Goal: Book appointment/travel/reservation

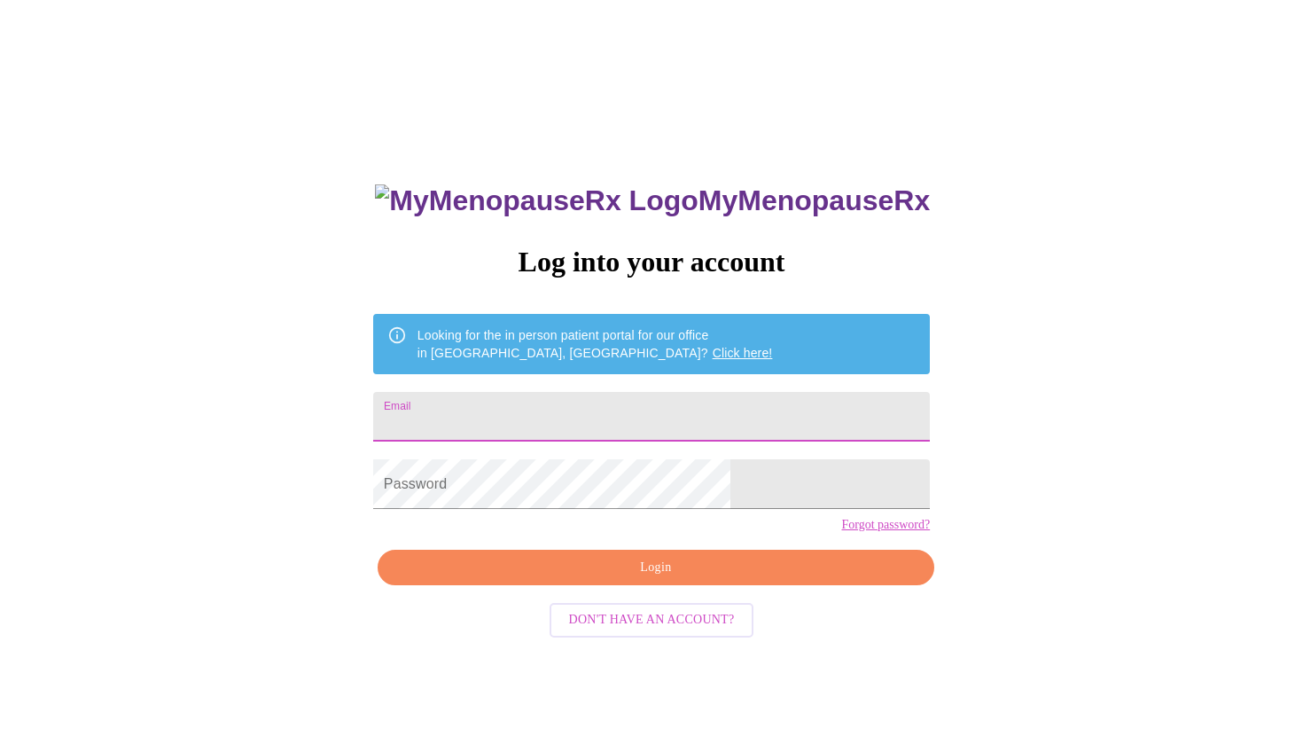
type input "[EMAIL_ADDRESS][DOMAIN_NAME]"
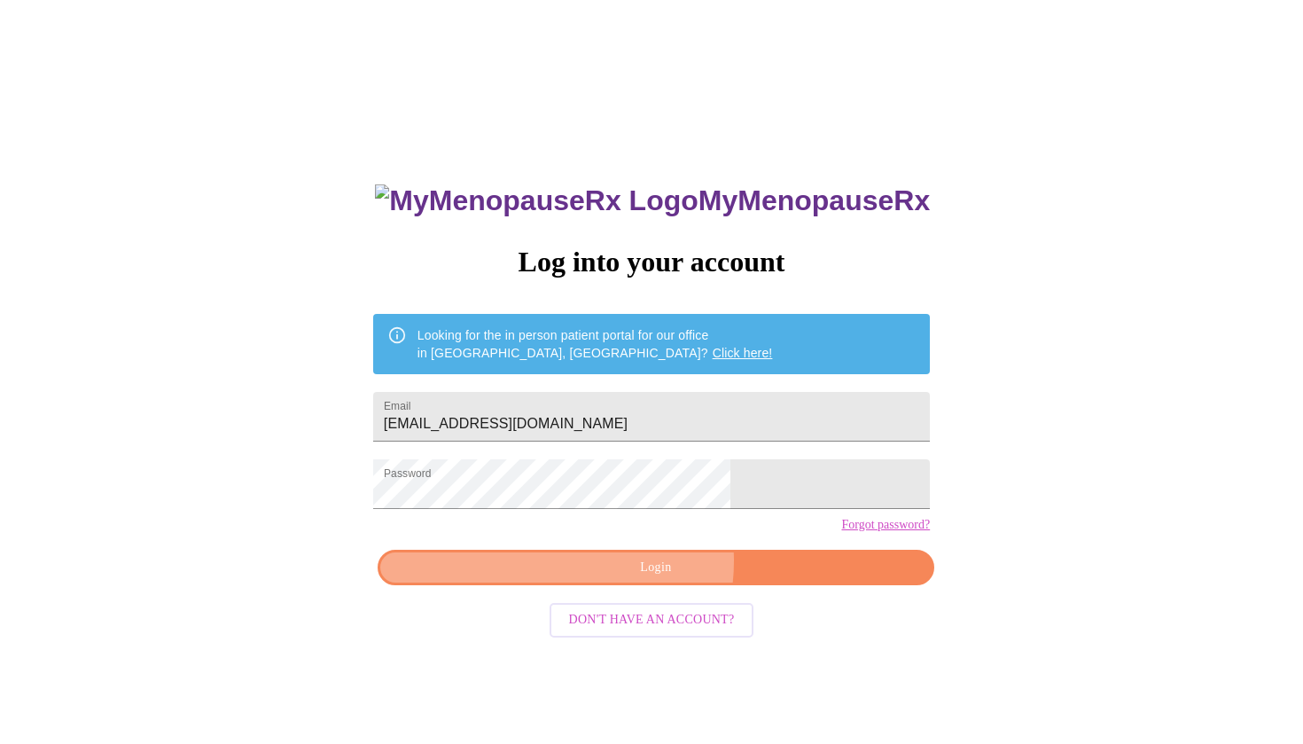
click at [632, 579] on span "Login" at bounding box center [656, 568] width 516 height 22
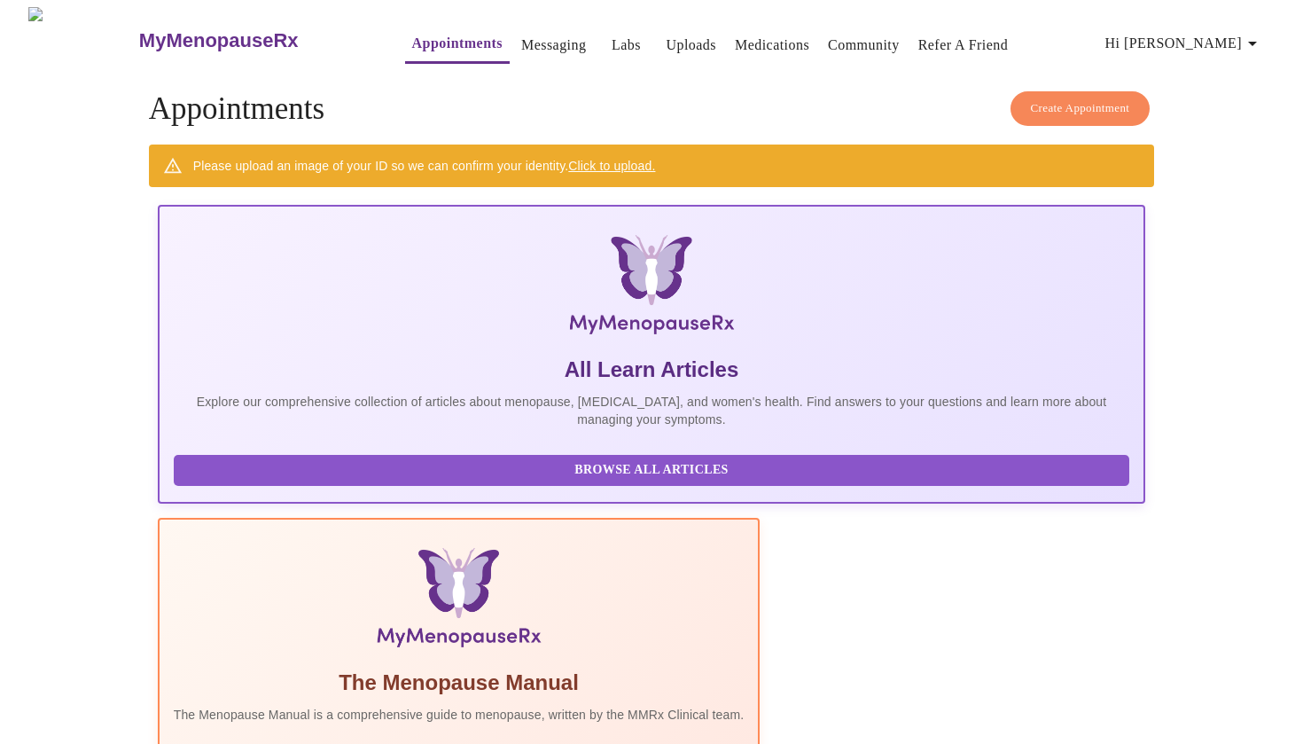
click at [564, 706] on p "The Menopause Manual is a comprehensive guide to menopause, written by the MMRx…" at bounding box center [459, 715] width 571 height 18
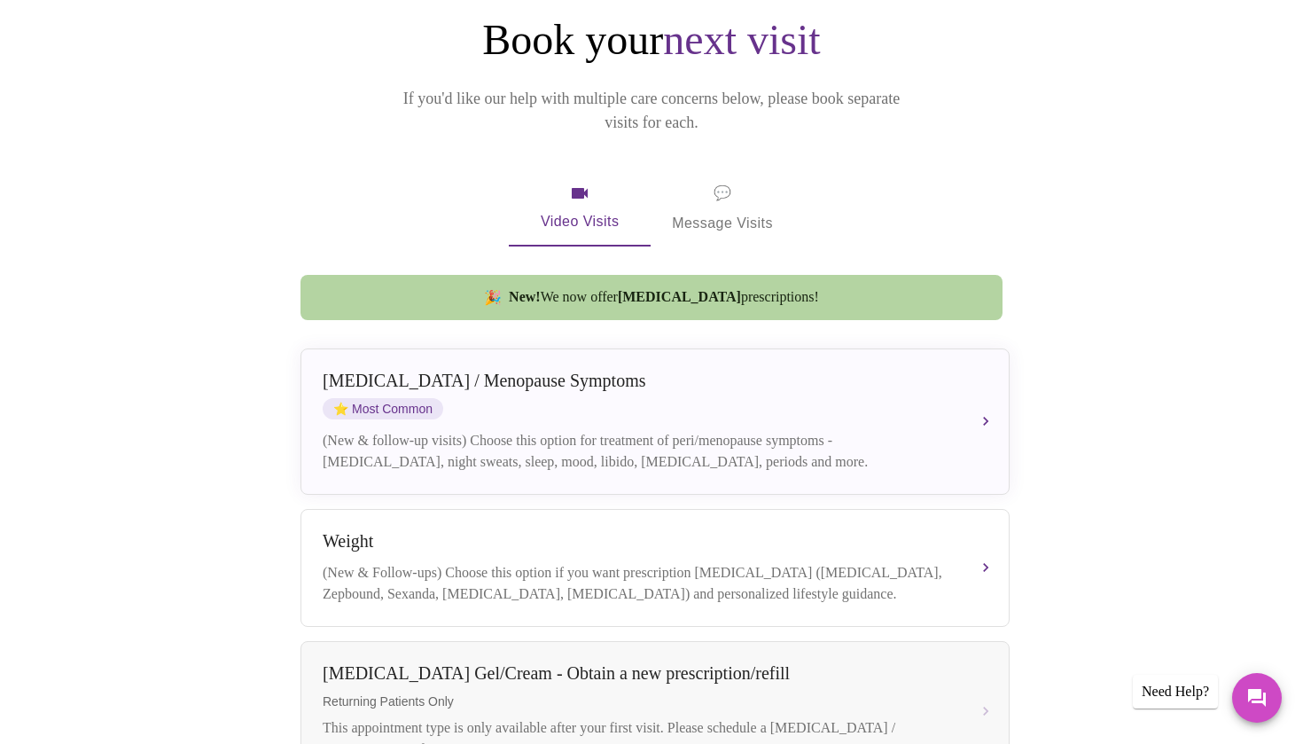
scroll to position [174, 0]
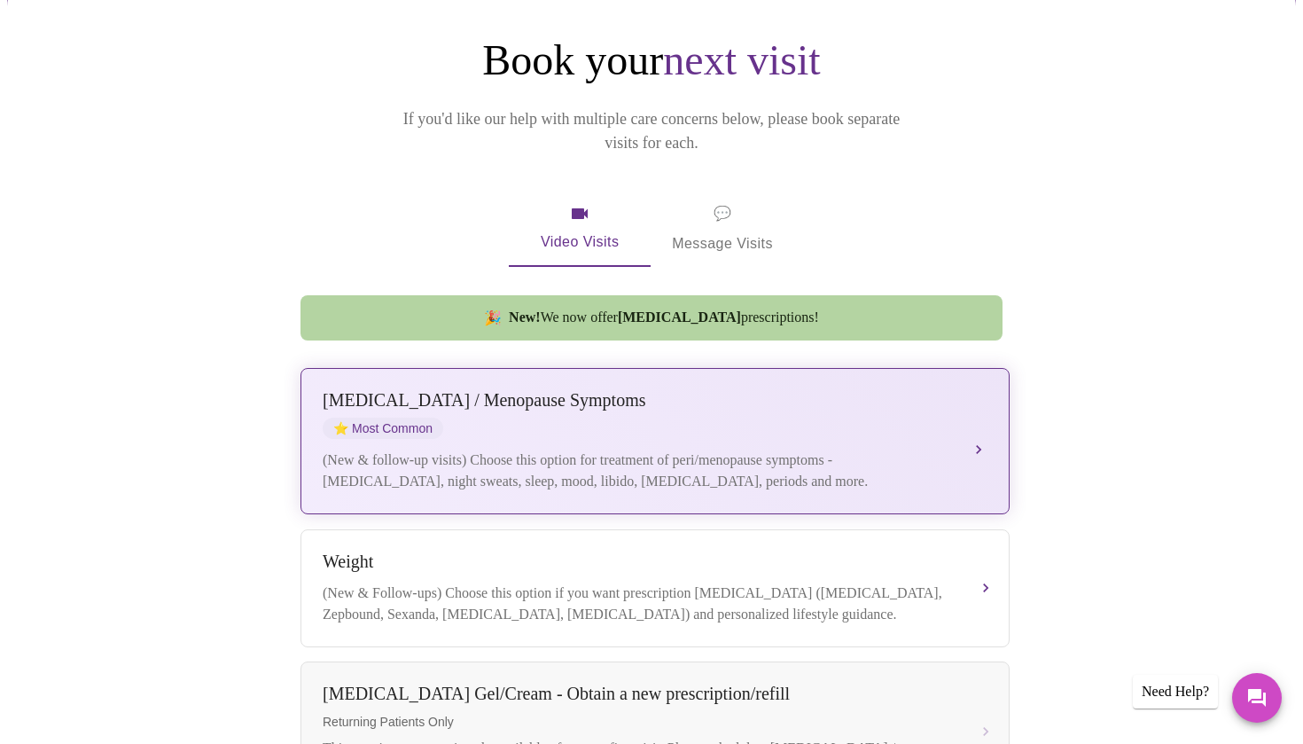
click at [721, 449] on div "(New & follow-up visits) Choose this option for treatment of peri/menopause sym…" at bounding box center [637, 470] width 629 height 43
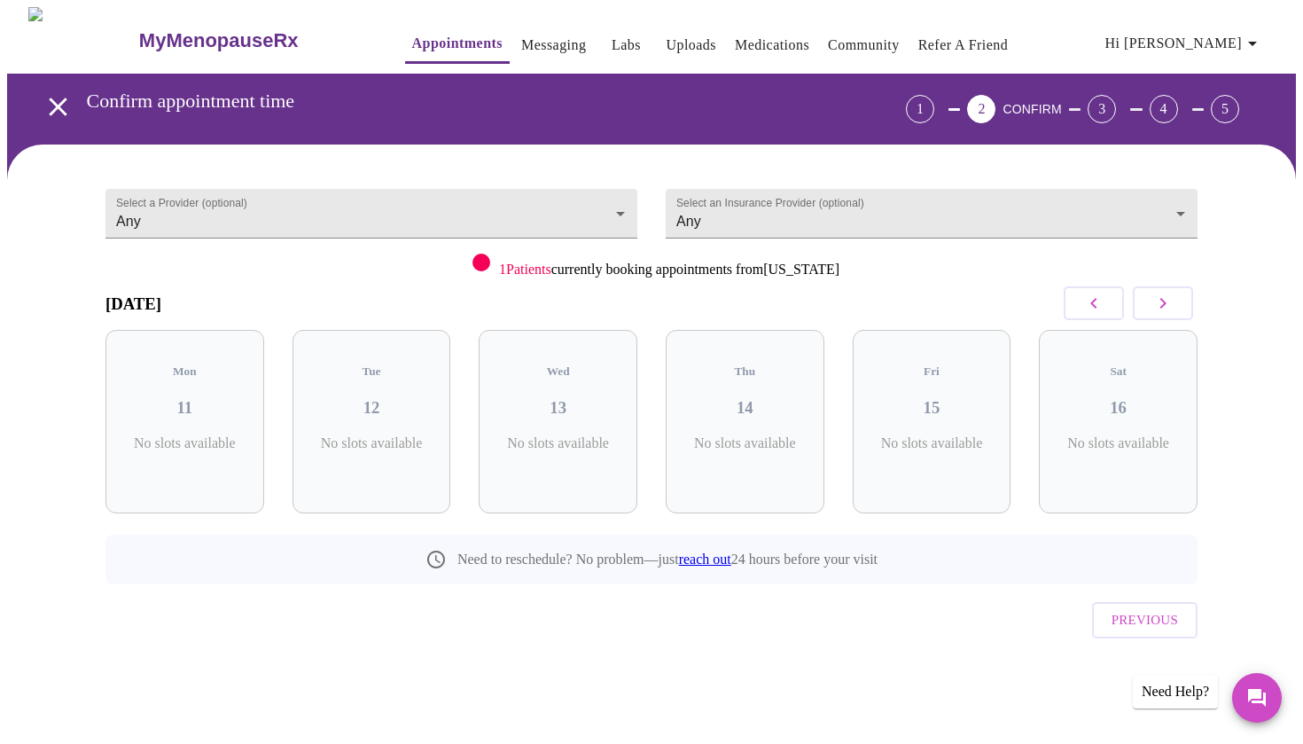
scroll to position [0, 0]
click at [576, 455] on span "( 44 Total)" at bounding box center [566, 461] width 48 height 13
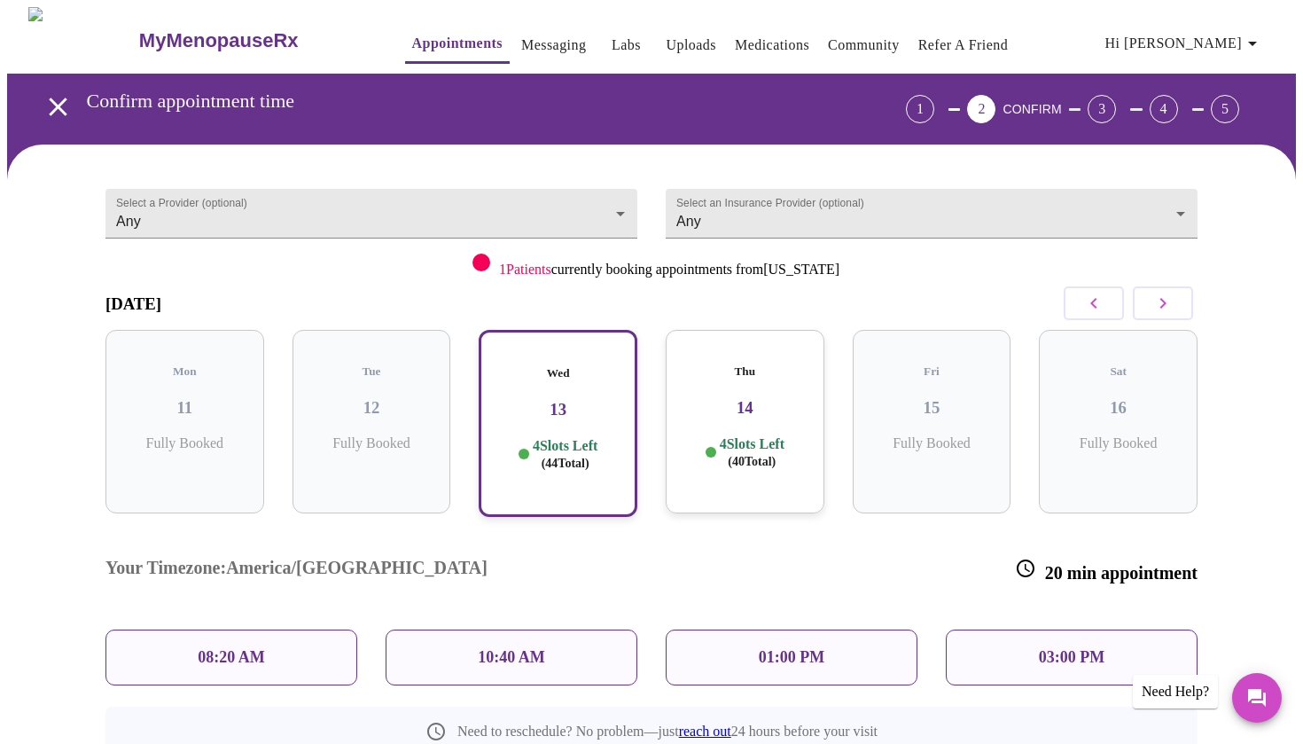
click at [1040, 648] on p "03:00 PM" at bounding box center [1072, 657] width 66 height 19
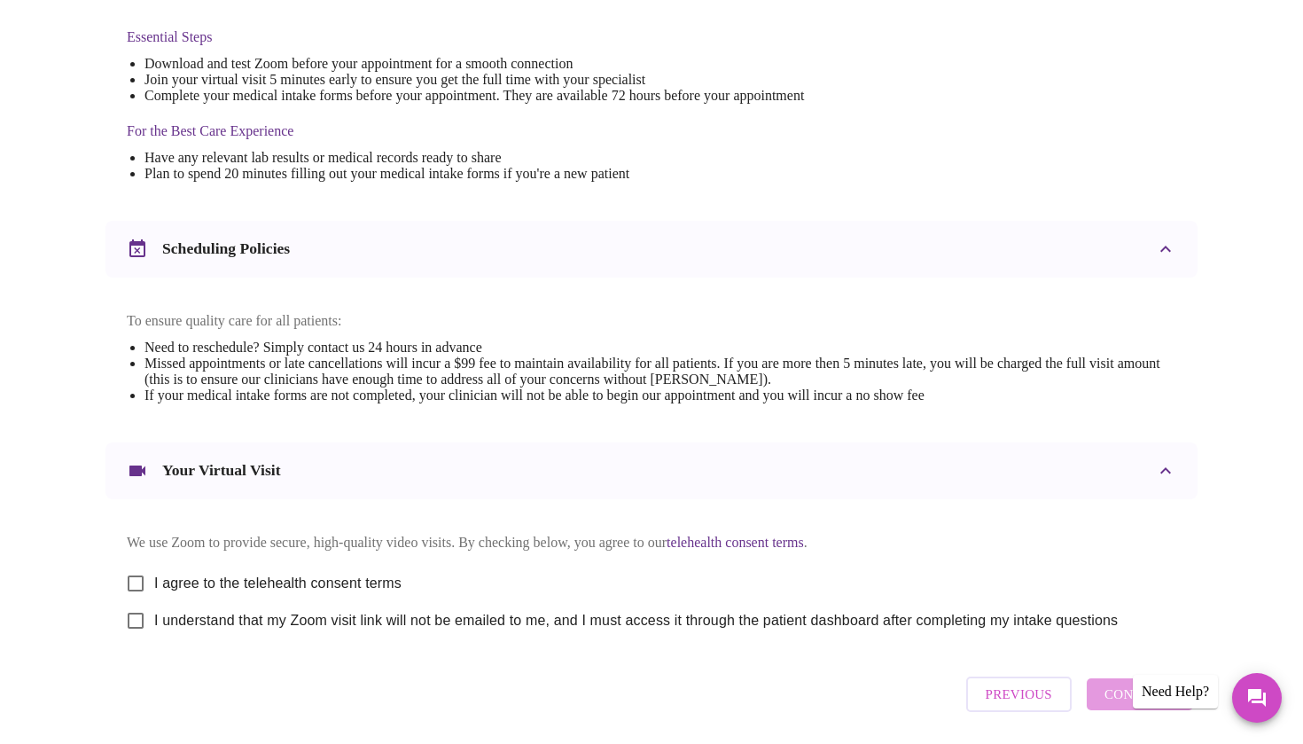
scroll to position [479, 0]
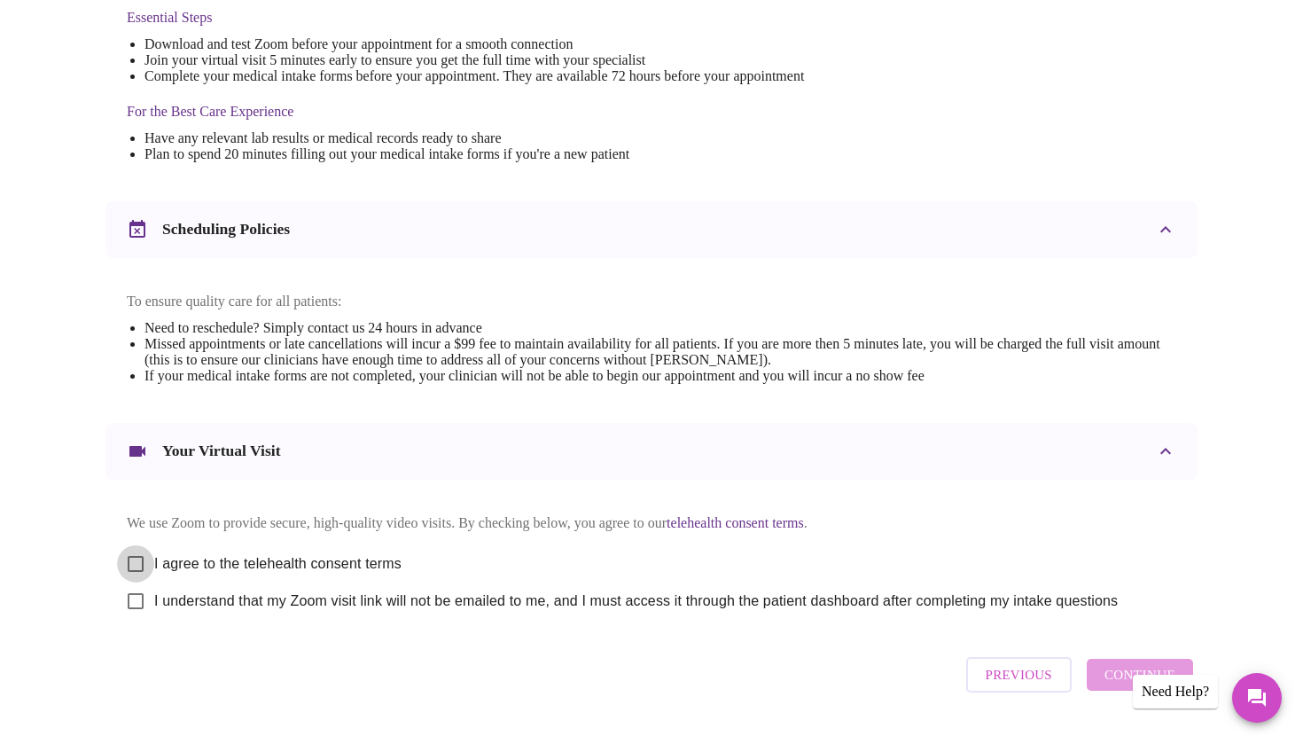
click at [145, 569] on input "I agree to the telehealth consent terms" at bounding box center [135, 563] width 37 height 37
checkbox input "true"
click at [140, 613] on input "I understand that my Zoom visit link will not be emailed to me, and I must acce…" at bounding box center [135, 600] width 37 height 37
checkbox input "true"
click at [1112, 686] on span "Continue" at bounding box center [1139, 674] width 71 height 23
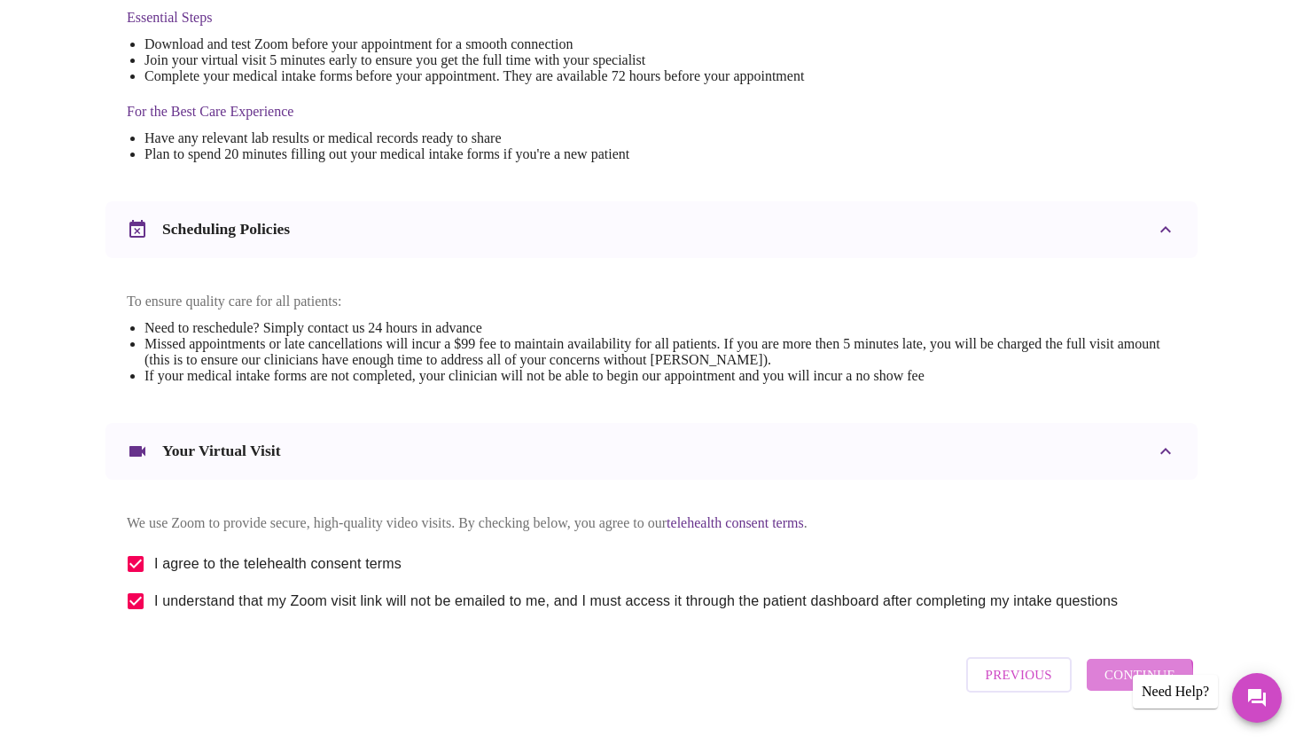
scroll to position [11, 0]
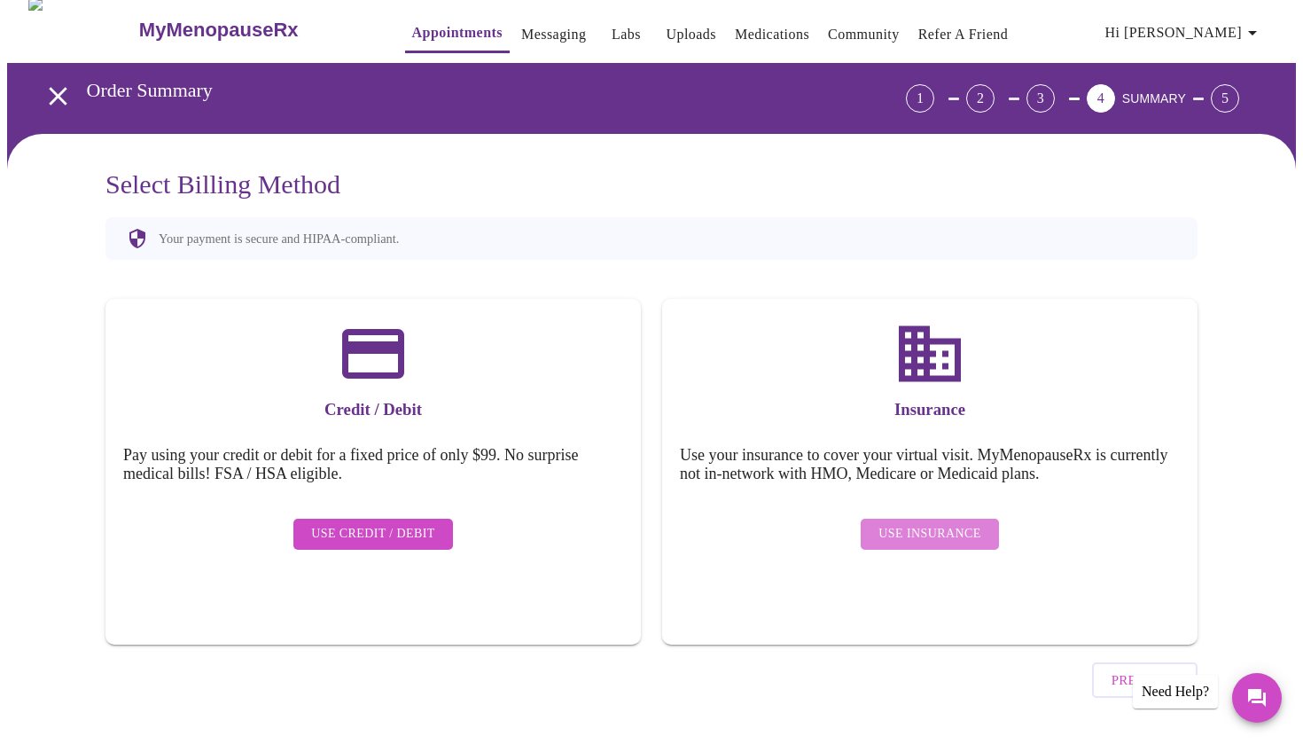
click at [934, 523] on span "Use Insurance" at bounding box center [929, 534] width 102 height 22
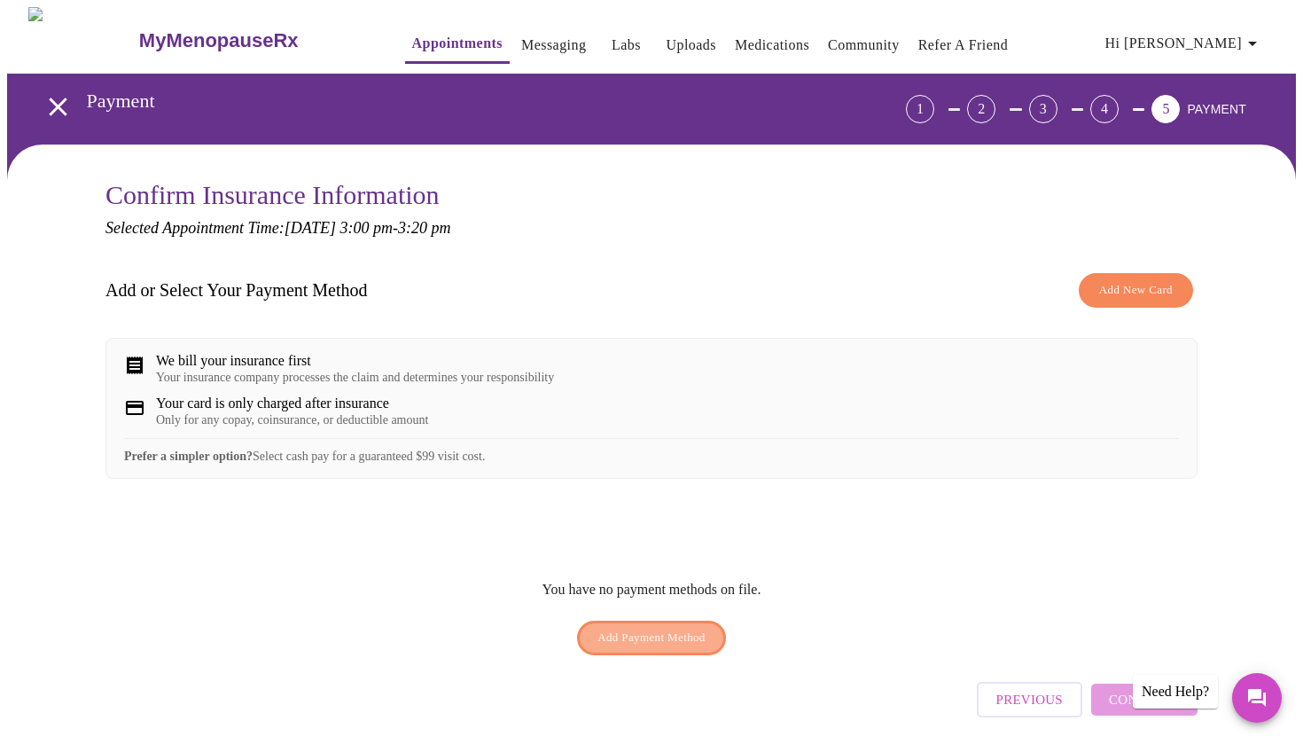
click at [667, 648] on span "Add Payment Method" at bounding box center [651, 638] width 108 height 20
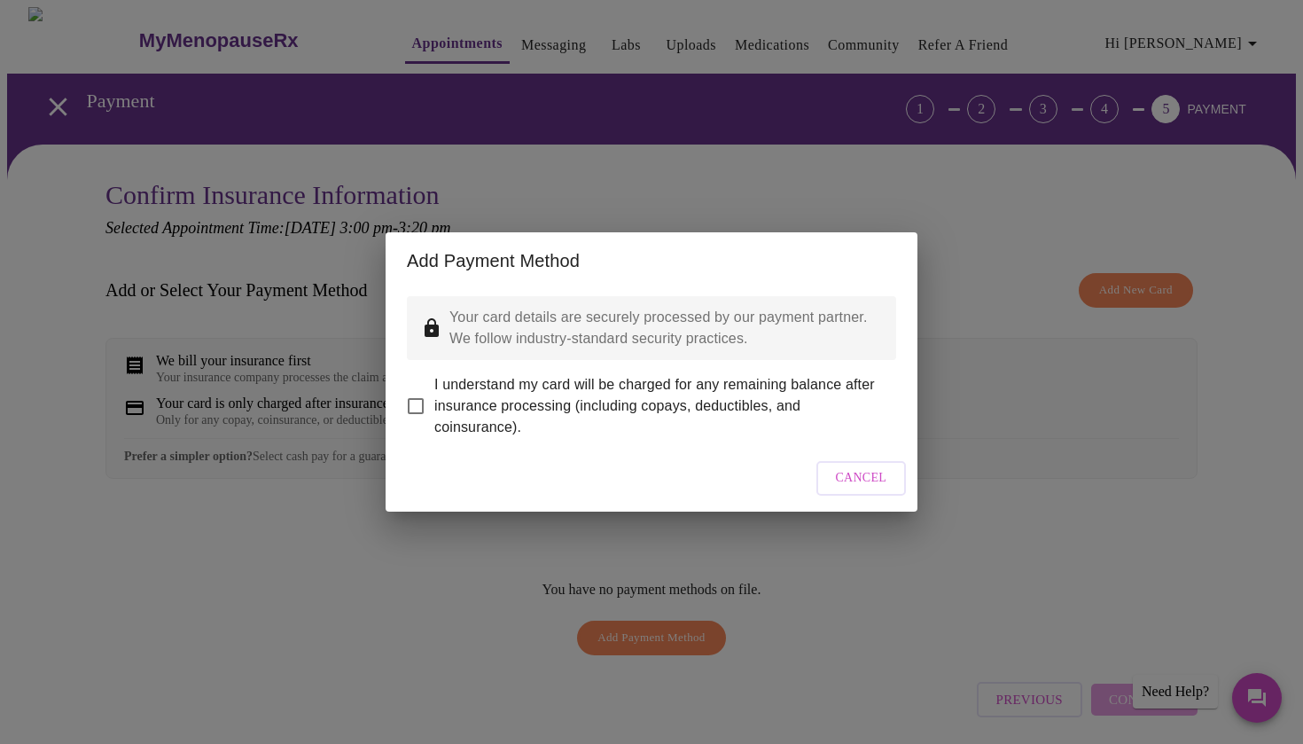
click at [420, 398] on input "I understand my card will be charged for any remaining balance after insurance …" at bounding box center [415, 405] width 37 height 37
checkbox input "true"
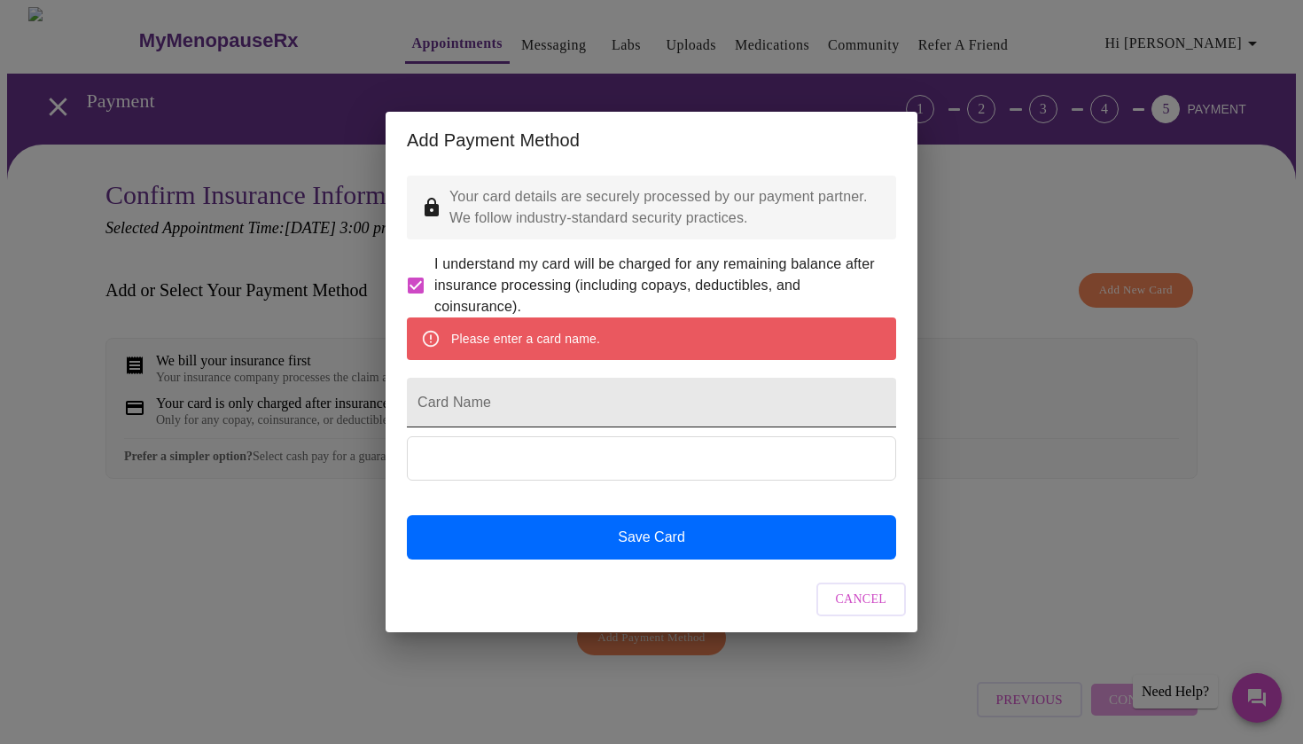
click at [460, 405] on input "Card Name" at bounding box center [651, 403] width 489 height 50
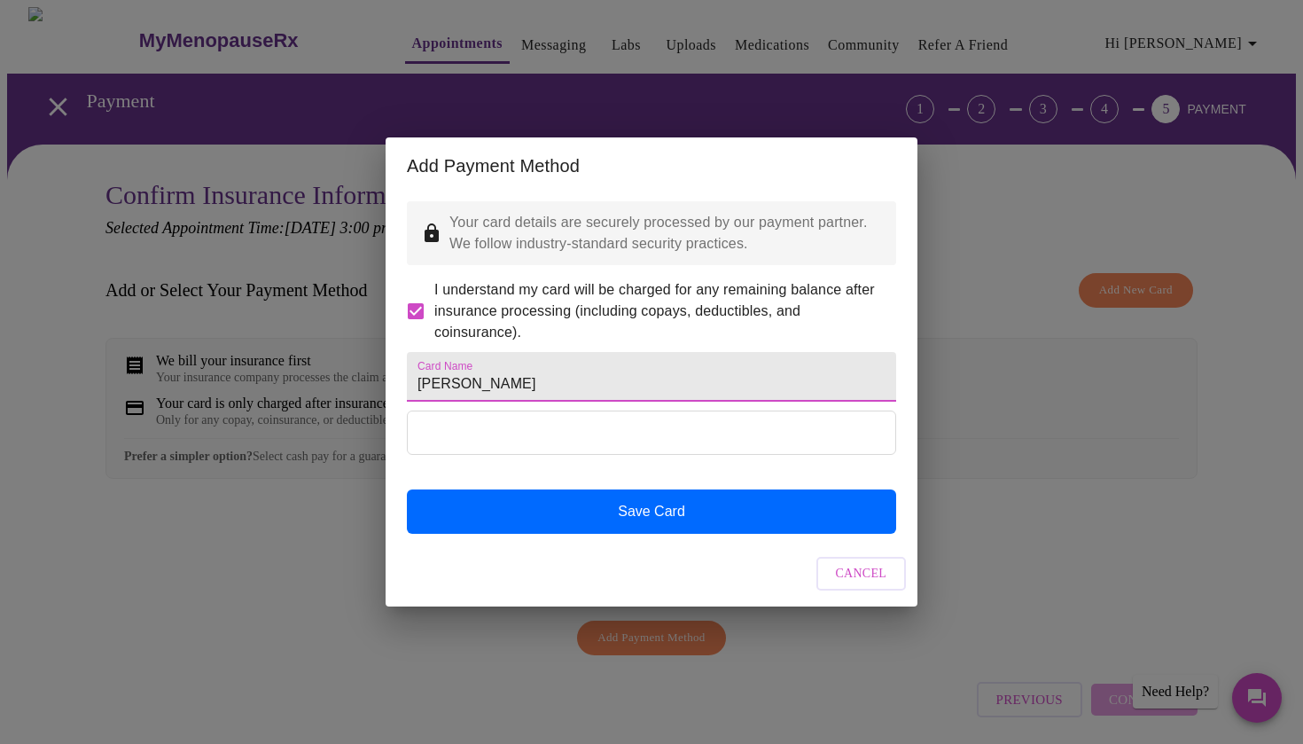
type input "[PERSON_NAME]"
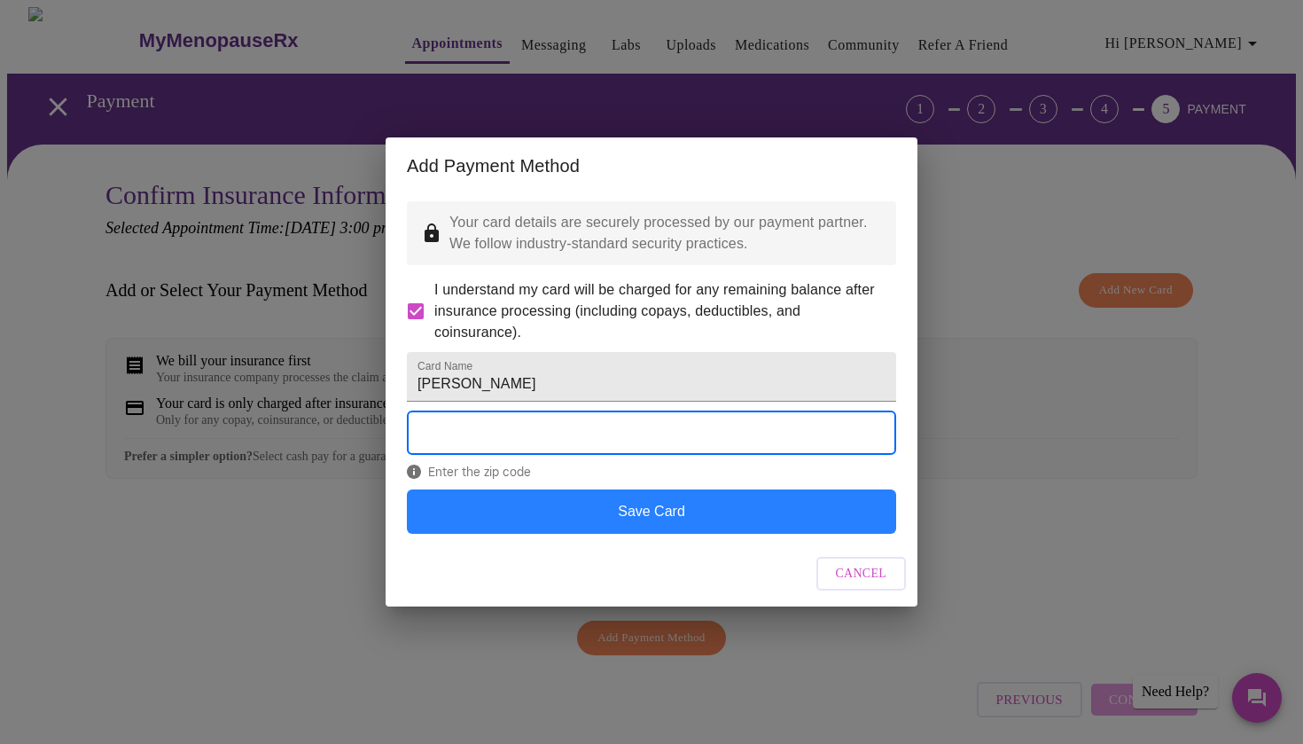
click at [634, 534] on button "Save Card" at bounding box center [651, 511] width 489 height 44
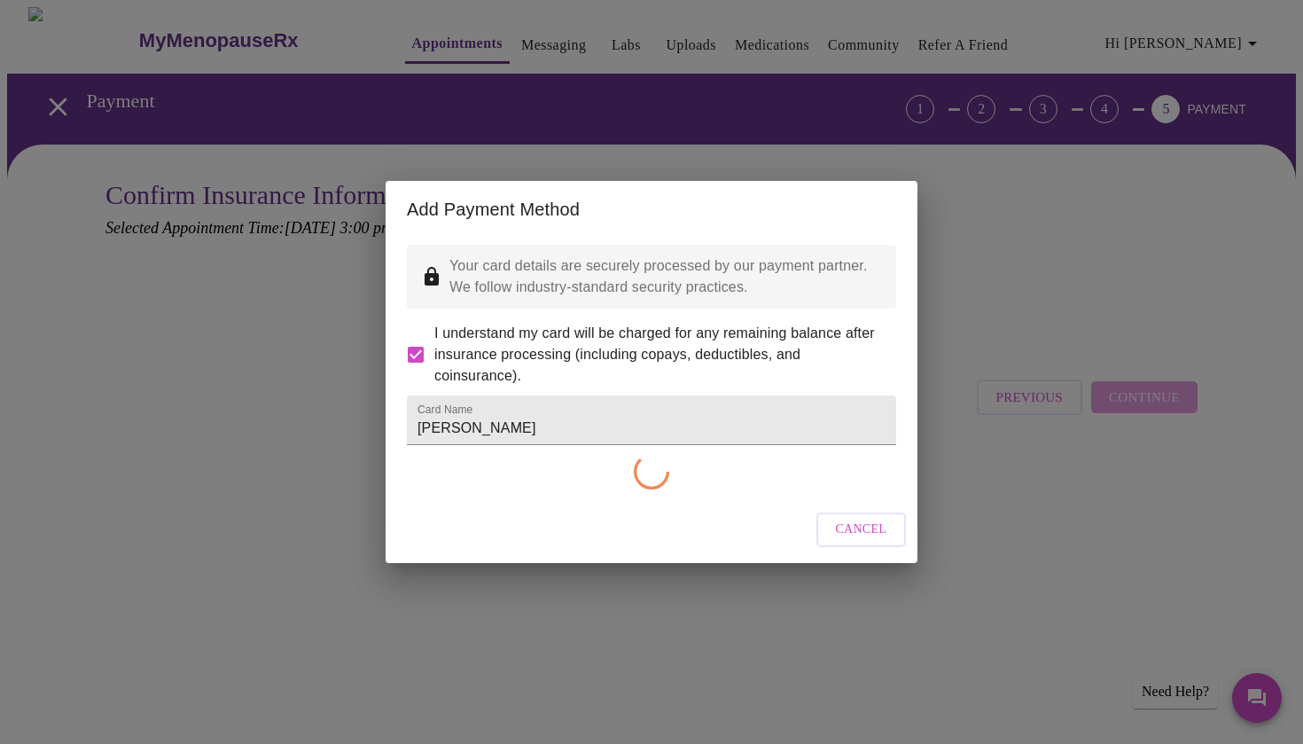
checkbox input "false"
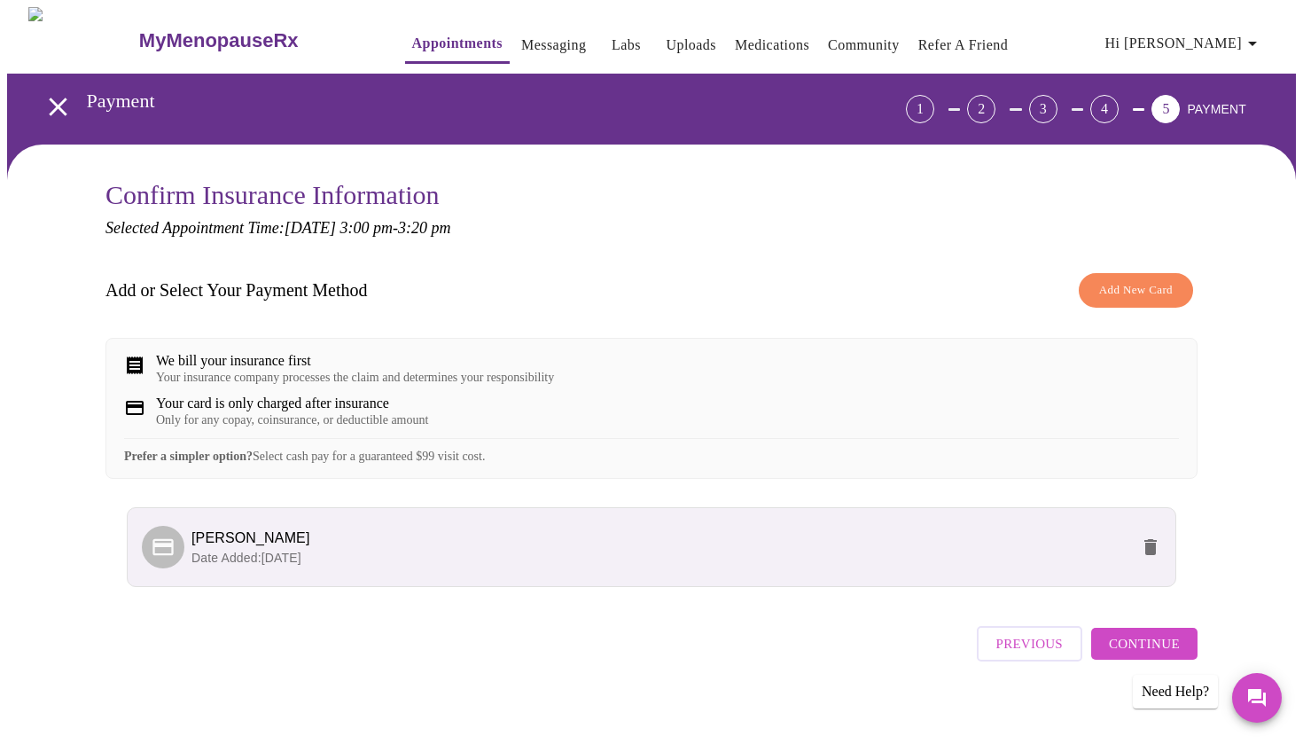
click at [1128, 655] on span "Continue" at bounding box center [1144, 643] width 71 height 23
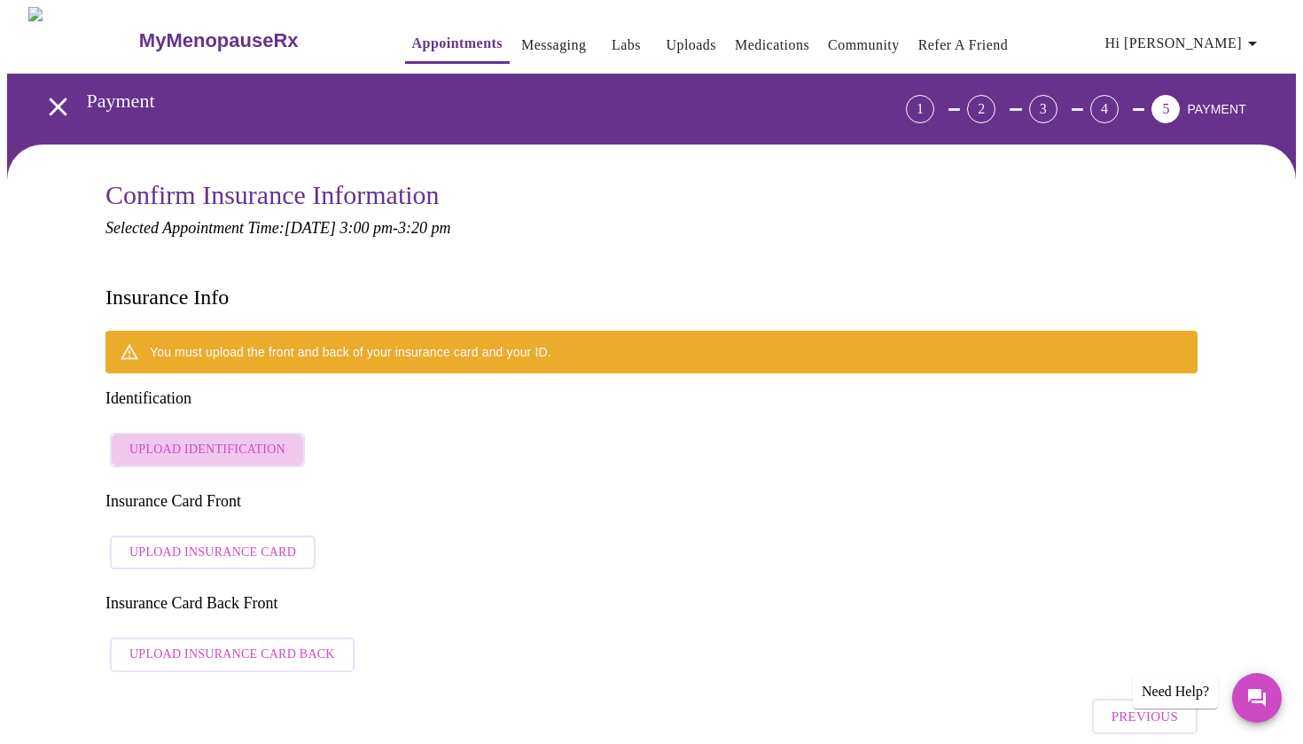
click at [236, 439] on span "Upload Identification" at bounding box center [207, 450] width 156 height 22
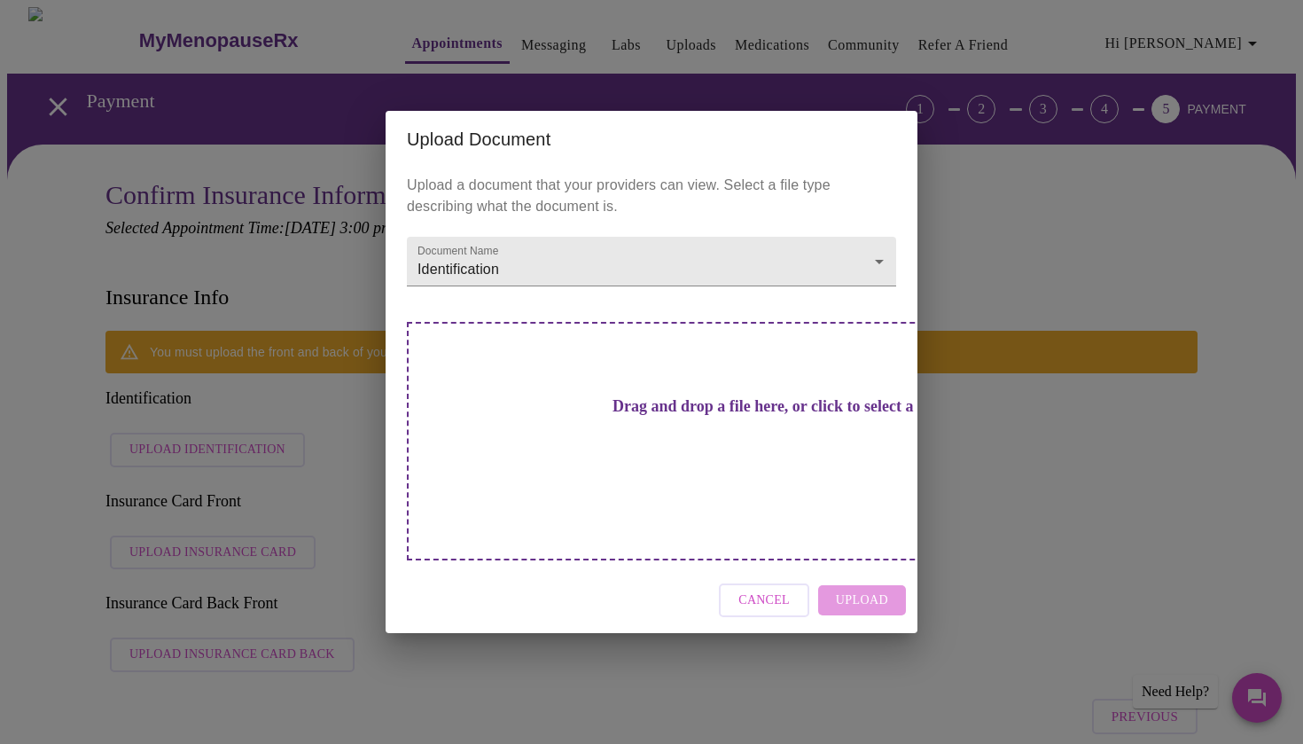
click at [778, 589] on span "Cancel" at bounding box center [763, 600] width 51 height 22
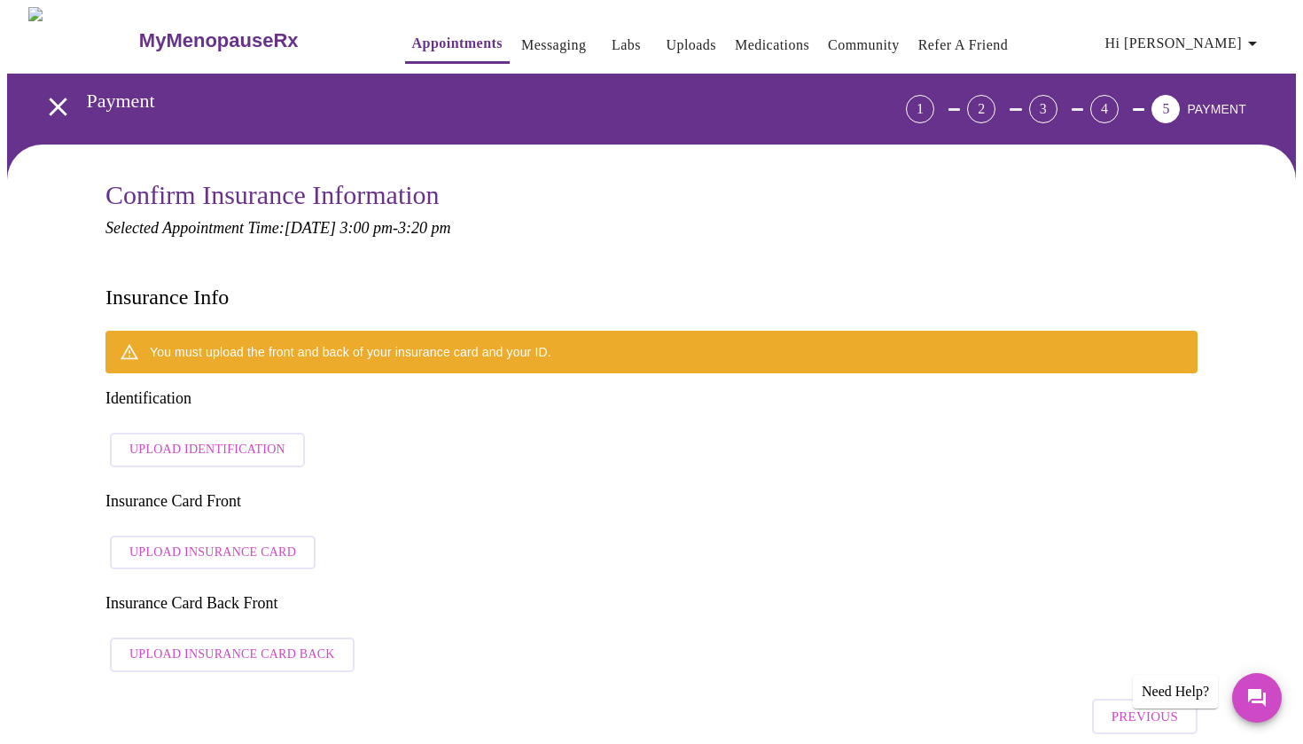
click at [260, 542] on span "Upload Insurance Card" at bounding box center [212, 553] width 167 height 22
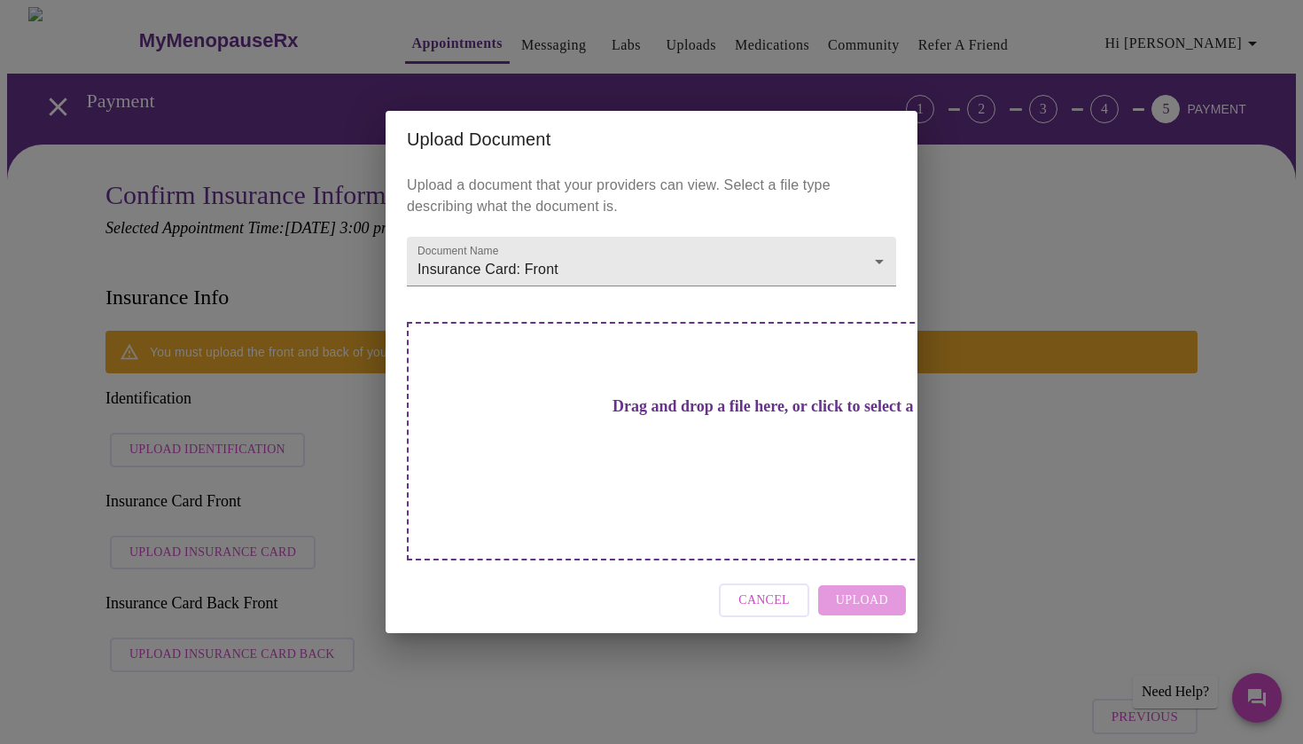
click at [734, 416] on h3 "Drag and drop a file here, or click to select a file" at bounding box center [775, 406] width 489 height 19
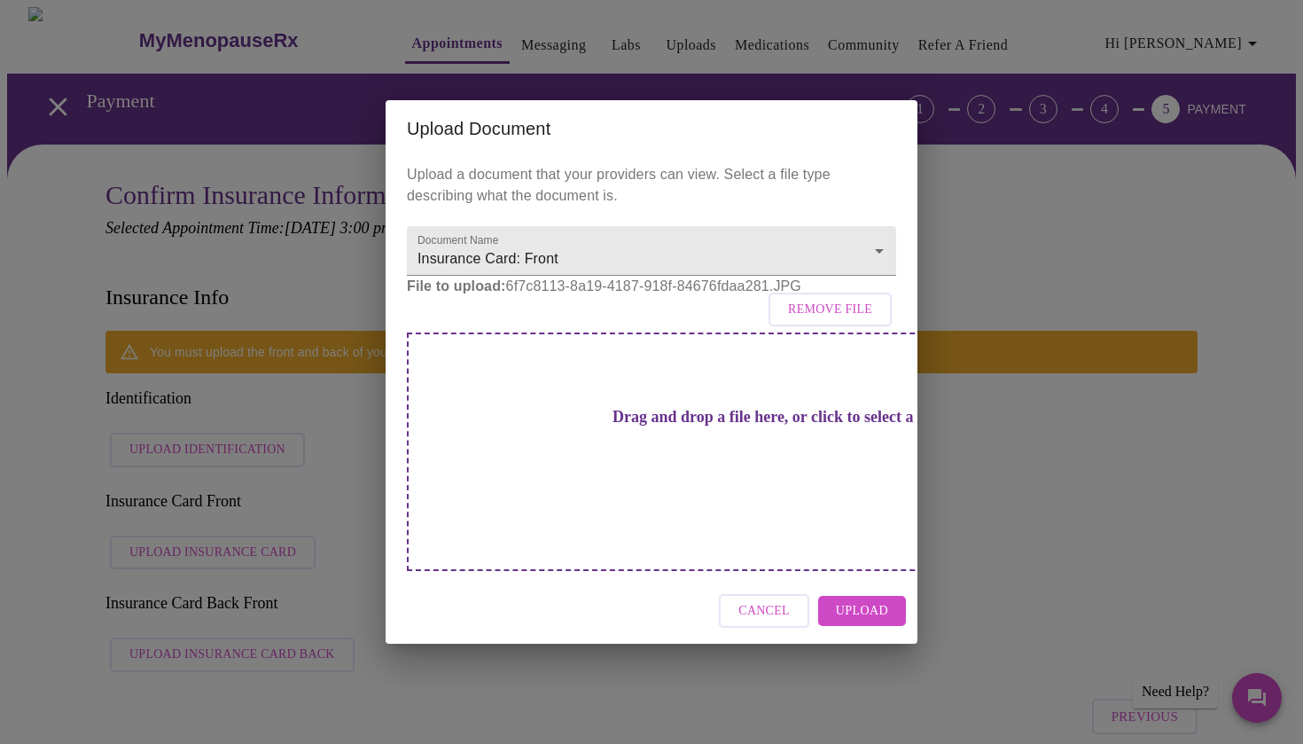
click at [877, 600] on span "Upload" at bounding box center [862, 611] width 52 height 22
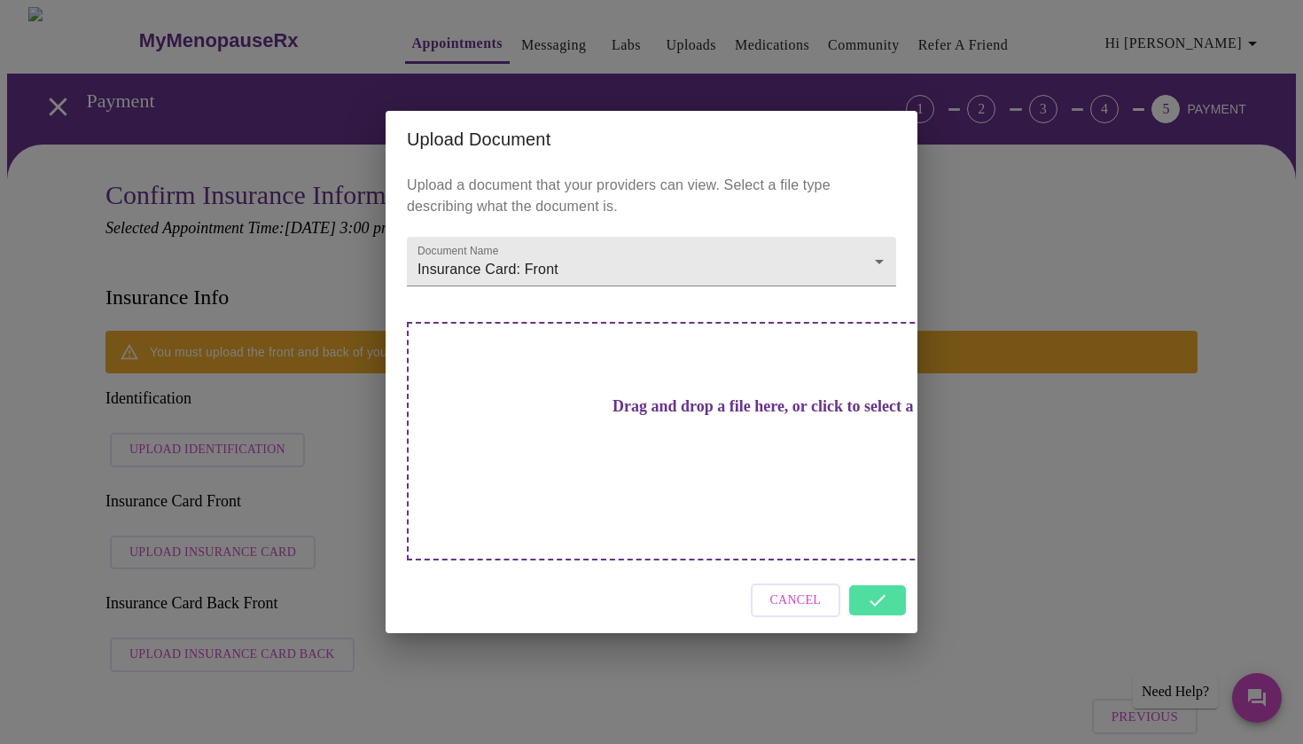
click at [806, 589] on span "Cancel" at bounding box center [795, 600] width 51 height 22
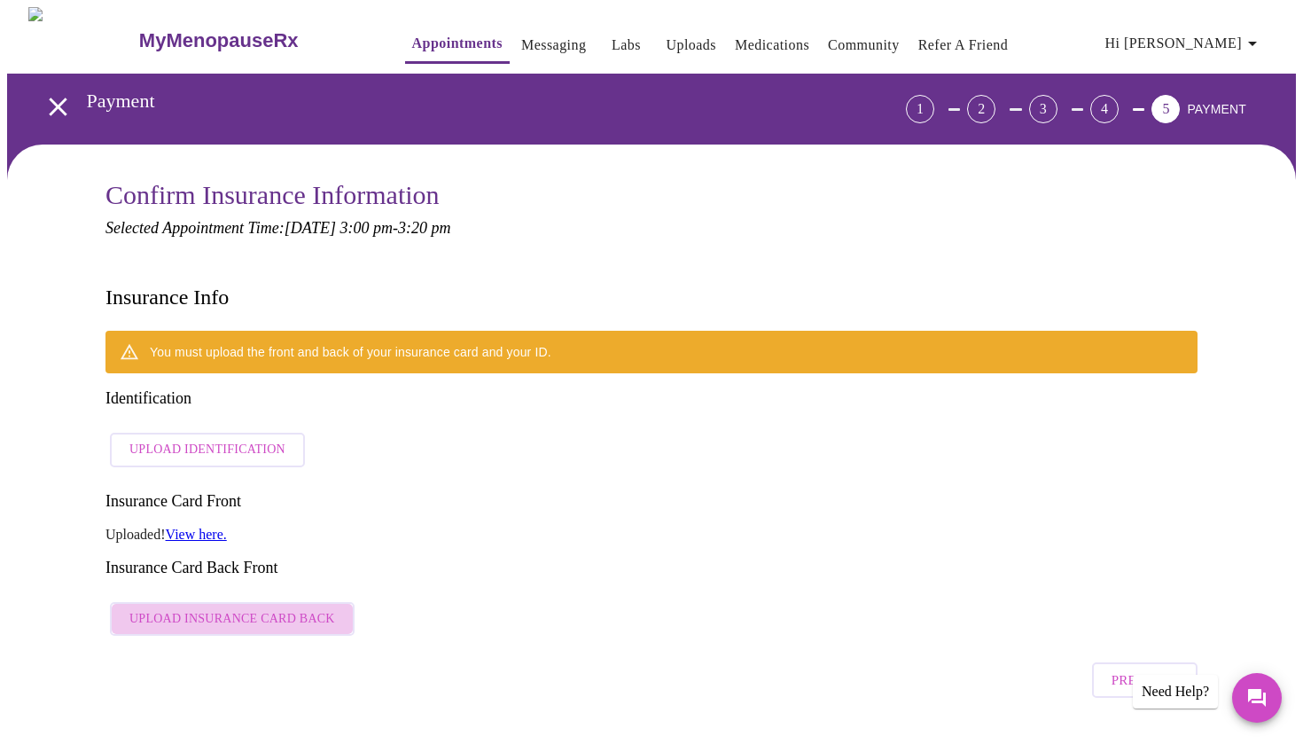
click at [287, 608] on span "Upload Insurance Card Back" at bounding box center [232, 619] width 206 height 22
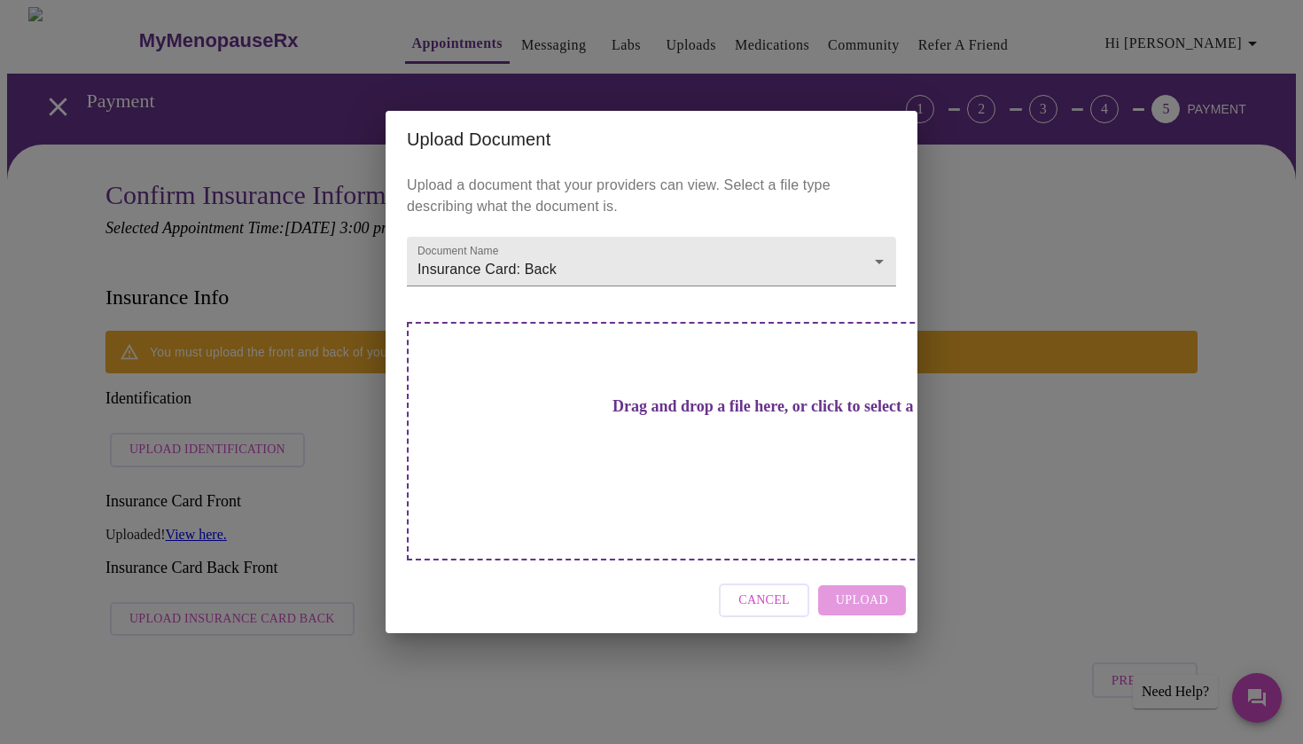
click at [690, 416] on h3 "Drag and drop a file here, or click to select a file" at bounding box center [775, 406] width 489 height 19
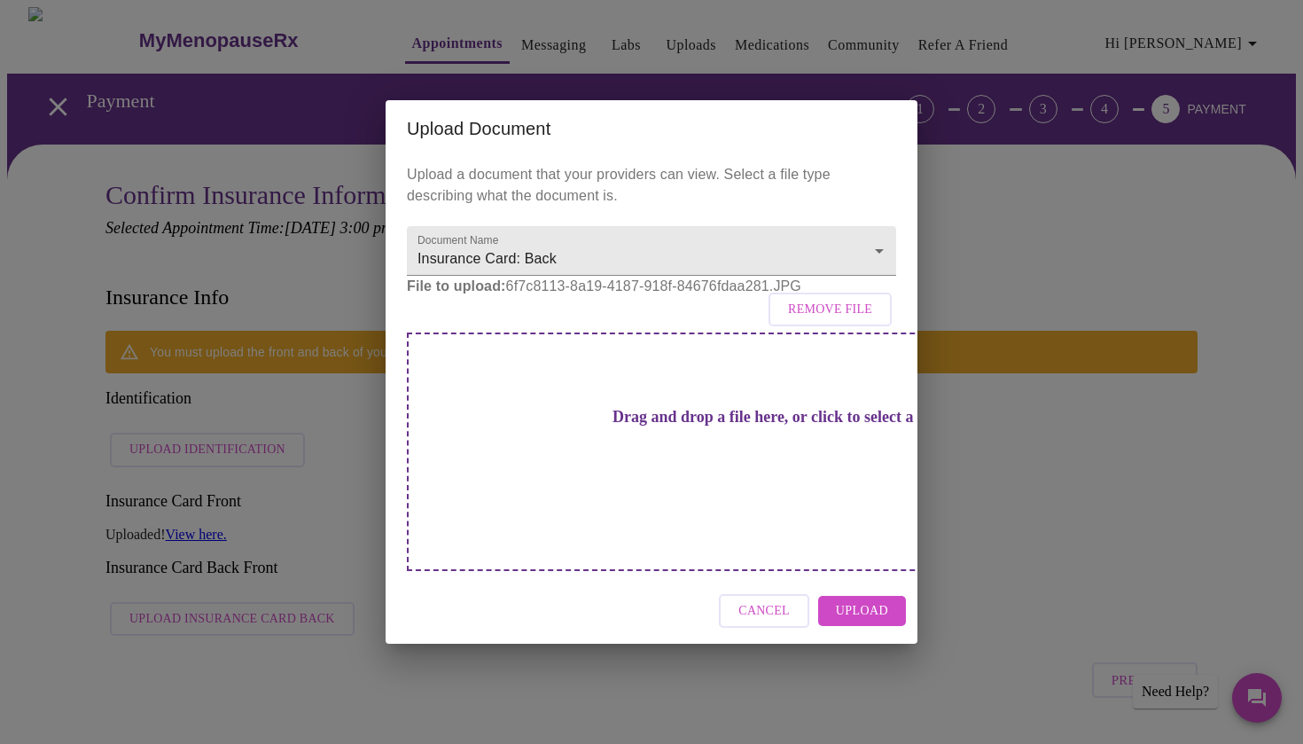
click at [870, 600] on span "Upload" at bounding box center [862, 611] width 52 height 22
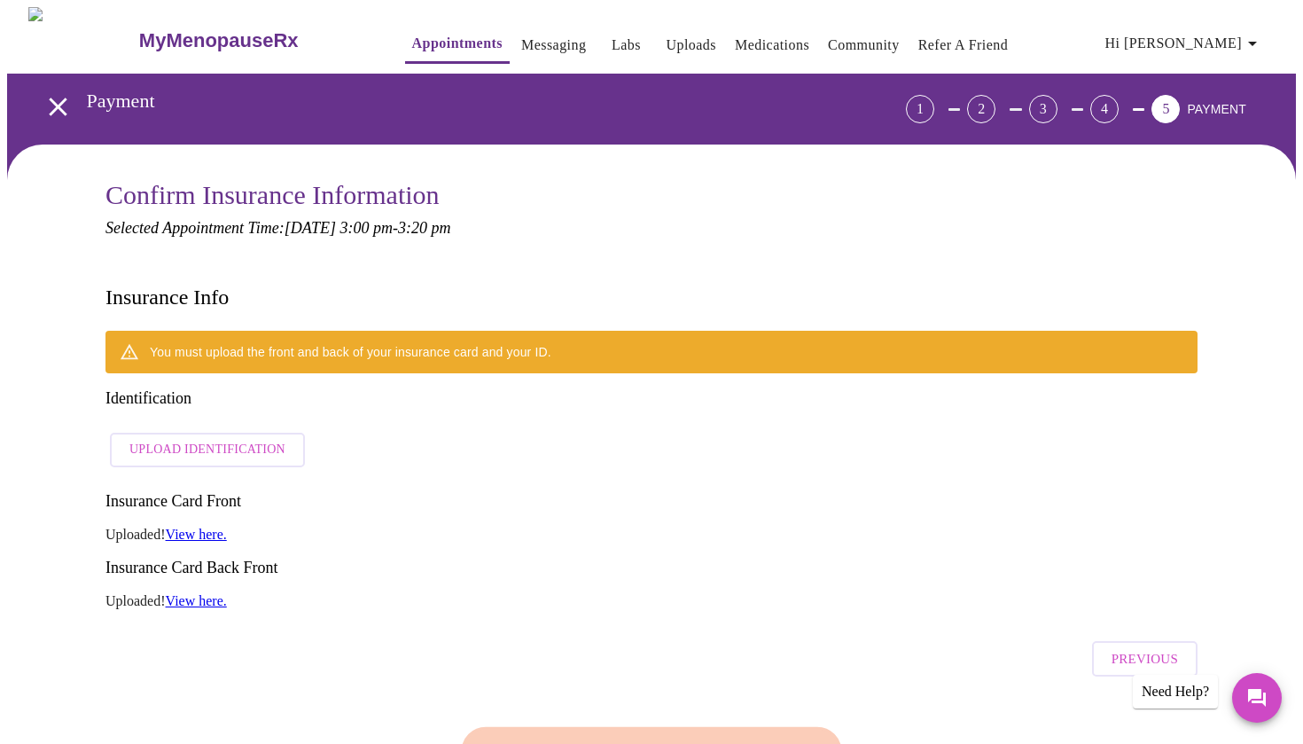
click at [199, 439] on span "Upload Identification" at bounding box center [207, 450] width 156 height 22
